Goal: Find specific page/section: Find specific page/section

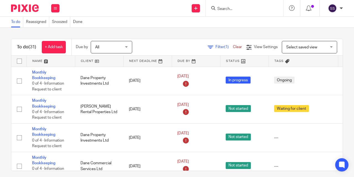
click at [230, 13] on div at bounding box center [244, 8] width 77 height 16
click at [227, 9] on input "Search" at bounding box center [242, 9] width 50 height 5
type input "f"
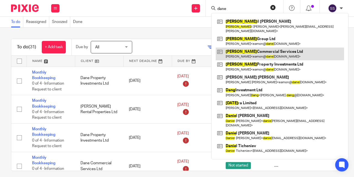
type input "dane"
click at [287, 50] on link at bounding box center [280, 54] width 128 height 13
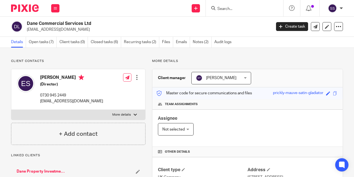
click at [38, 42] on link "Open tasks (7)" at bounding box center [43, 42] width 28 height 11
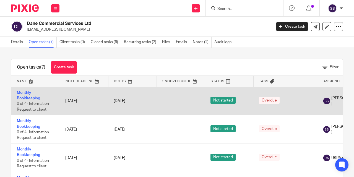
click at [29, 95] on td "Monthly Bookkeeping 0 of 4 · Information Request to client" at bounding box center [35, 101] width 48 height 29
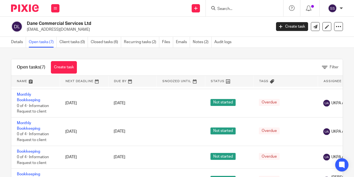
scroll to position [93, 0]
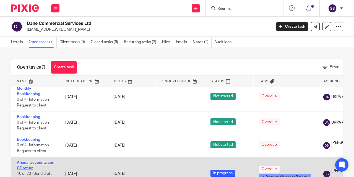
click at [42, 161] on link "Annual accounts and CT return" at bounding box center [35, 165] width 37 height 9
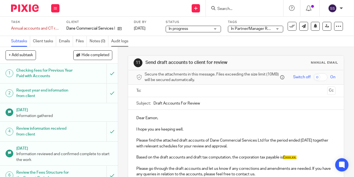
click at [118, 39] on link "Audit logs" at bounding box center [121, 41] width 20 height 11
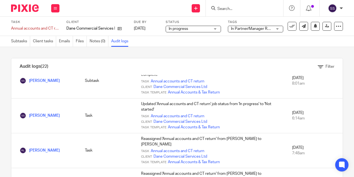
scroll to position [650, 0]
